Goal: Find specific page/section: Find specific page/section

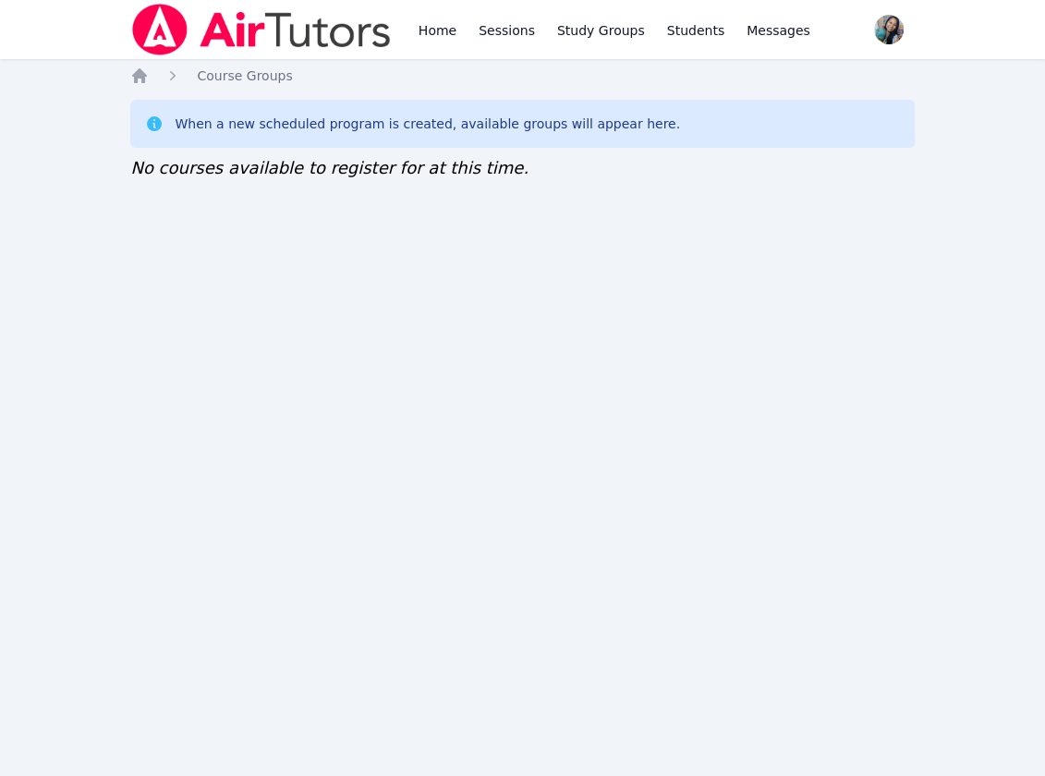
click at [256, 274] on div "Home Sessions Study Groups Students Messages Open user menu Sokha Lee Open main…" at bounding box center [522, 388] width 1045 height 776
